Goal: Information Seeking & Learning: Find specific fact

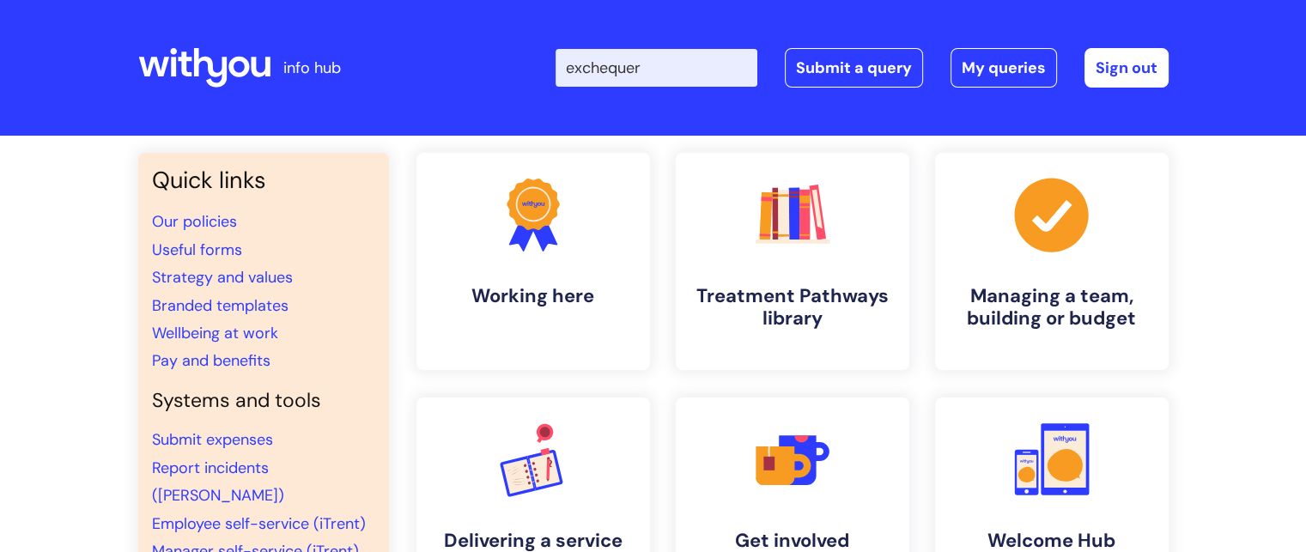
type input "exchequer"
click button "Search" at bounding box center [0, 0] width 0 height 0
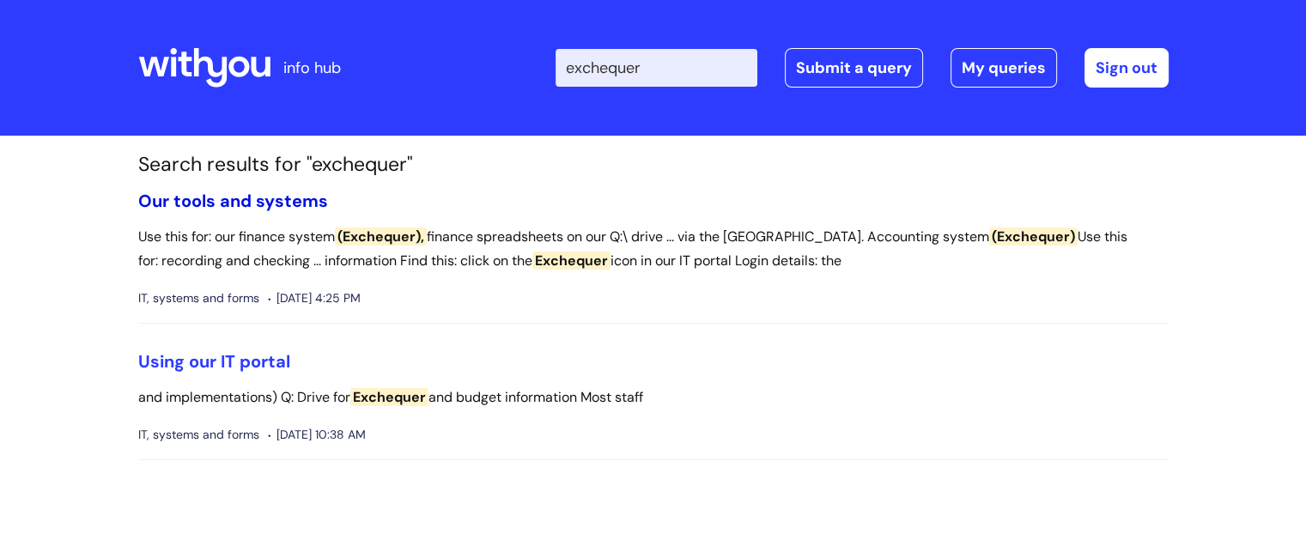
click at [191, 202] on link "Our tools and systems" at bounding box center [233, 201] width 190 height 22
